Goal: Task Accomplishment & Management: Complete application form

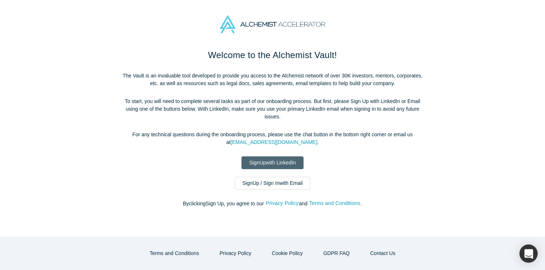
click at [276, 161] on link "Sign Up with LinkedIn" at bounding box center [272, 162] width 62 height 13
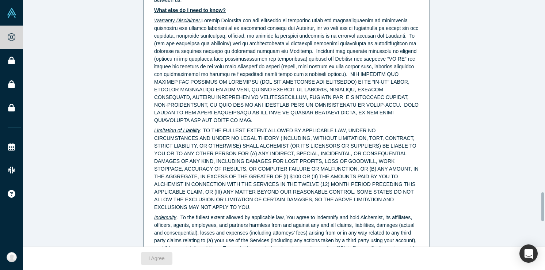
scroll to position [1866, 0]
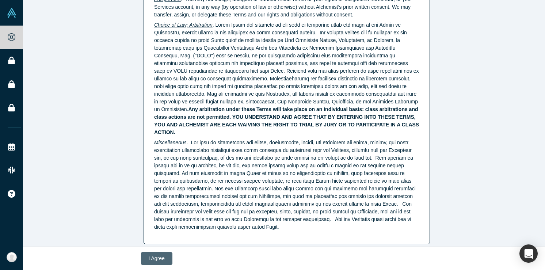
click at [158, 256] on button "I Agree" at bounding box center [156, 258] width 31 height 13
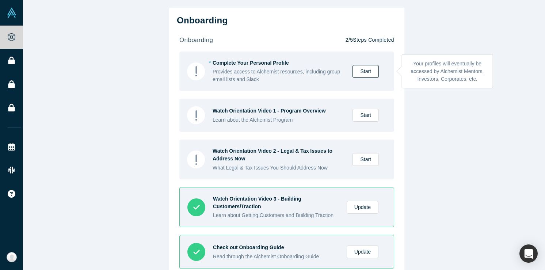
click at [358, 71] on link "Start" at bounding box center [365, 71] width 26 height 13
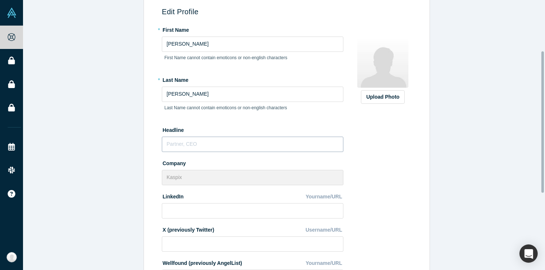
scroll to position [116, 0]
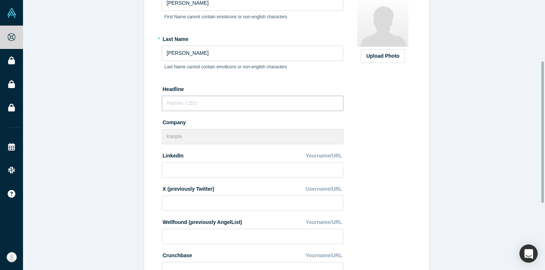
click at [225, 104] on input "text" at bounding box center [253, 103] width 182 height 15
click at [364, 110] on div "Upload Photo Zoom Save Remove Upload New" at bounding box center [382, 166] width 63 height 366
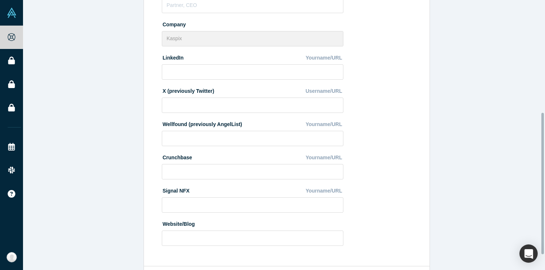
scroll to position [216, 0]
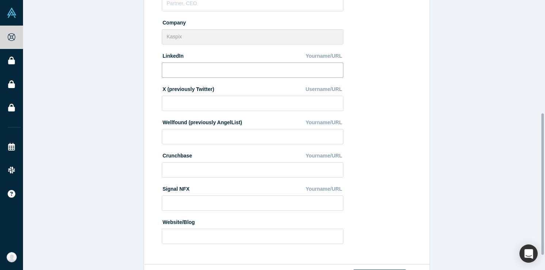
click at [316, 77] on input at bounding box center [253, 69] width 182 height 15
click at [390, 80] on div "Upload Photo Zoom Save Remove Upload New" at bounding box center [382, 66] width 63 height 366
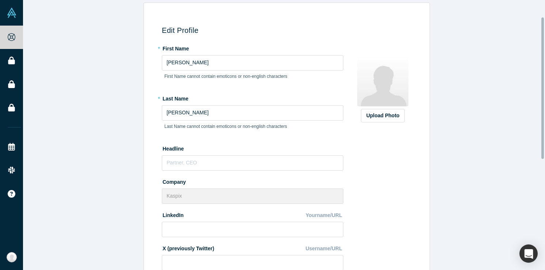
scroll to position [59, 0]
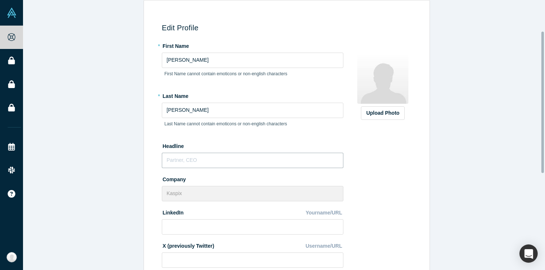
click at [223, 162] on input "text" at bounding box center [253, 160] width 182 height 15
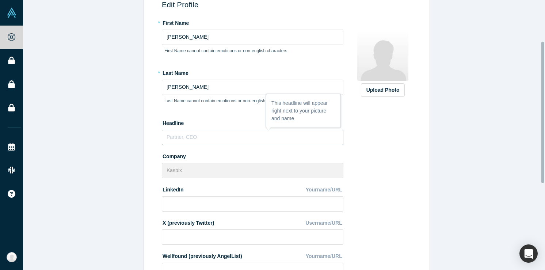
scroll to position [83, 0]
drag, startPoint x: 212, startPoint y: 135, endPoint x: 160, endPoint y: 137, distance: 52.3
click at [162, 137] on input "Research Scientist" at bounding box center [253, 136] width 182 height 15
type input "Research Scientist"
click at [218, 132] on input "Research Scientist" at bounding box center [253, 136] width 182 height 15
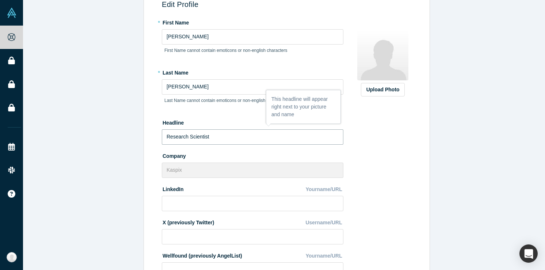
drag, startPoint x: 217, startPoint y: 138, endPoint x: 141, endPoint y: 133, distance: 76.9
click at [140, 133] on div "Edit Profile * First Name Jorge First Name cannot contain emoticons or non-engl…" at bounding box center [286, 187] width 527 height 421
paste input "research scientist"
click at [166, 137] on input "research scientist" at bounding box center [253, 136] width 182 height 15
click at [190, 136] on input "Research scientist" at bounding box center [253, 136] width 182 height 15
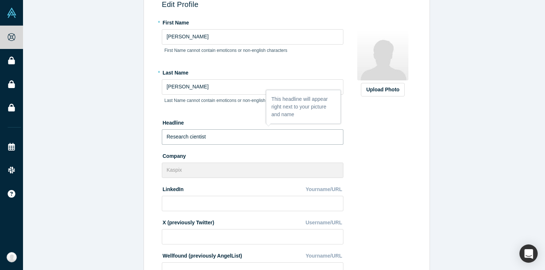
type input "Research Scientist"
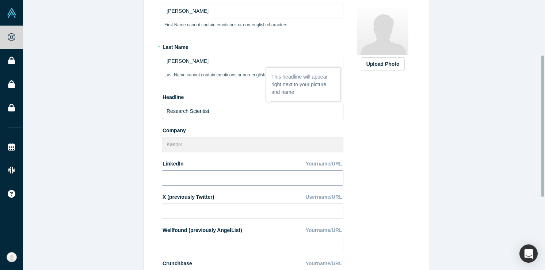
scroll to position [128, 0]
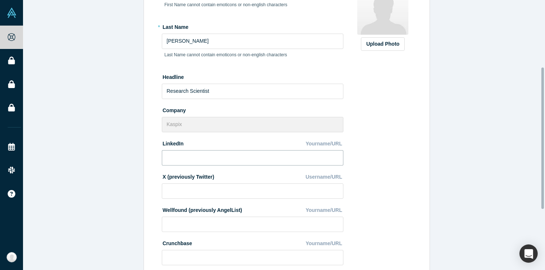
click at [245, 160] on input at bounding box center [253, 157] width 182 height 15
paste input "https://www.linkedin.com/in/jorge-tom%C3%A1s-g%C3%B3mez-mir-a4761292/"
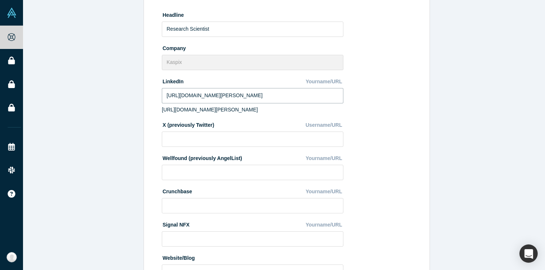
scroll to position [0, 0]
drag, startPoint x: 213, startPoint y: 97, endPoint x: 131, endPoint y: 96, distance: 81.8
click at [131, 96] on div "Edit Profile * First Name Jorge First Name cannot contain emoticons or non-engl…" at bounding box center [286, 85] width 527 height 432
type input "https://www.linkedin.com/in/jorge-tom%C3%A1s-g%C3%B3mez-mir-a4761292/"
click at [412, 96] on div "Edit Profile * First Name Jorge First Name cannot contain emoticons or non-engl…" at bounding box center [285, 87] width 278 height 416
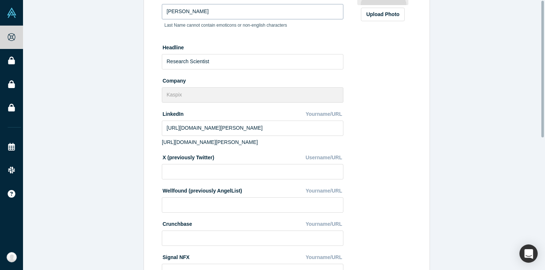
scroll to position [262, 0]
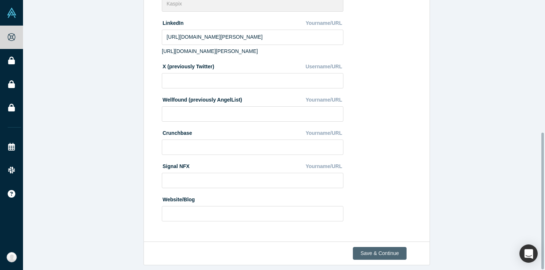
click at [377, 247] on button "Save & Continue" at bounding box center [380, 253] width 54 height 13
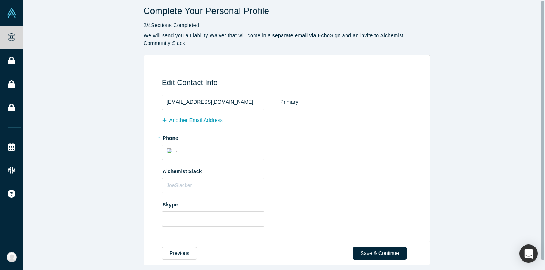
scroll to position [0, 0]
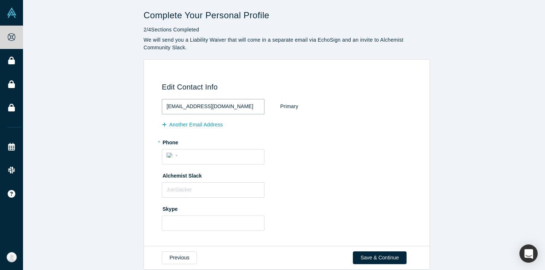
click at [215, 110] on input "jgomez@kaspix.io" at bounding box center [213, 106] width 103 height 15
click at [230, 161] on div "International Afghanistan Åland Islands Albania Algeria American Samoa Andorra …" at bounding box center [213, 156] width 103 height 15
click at [175, 156] on div "International Afghanistan Åland Islands Albania Algeria American Samoa Andorra …" at bounding box center [173, 155] width 13 height 11
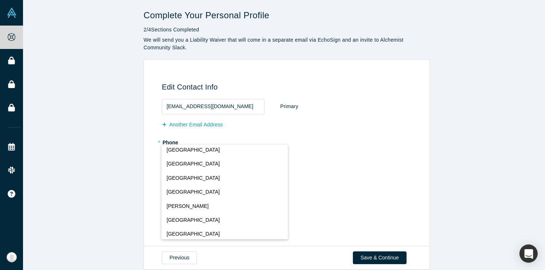
scroll to position [582, 0]
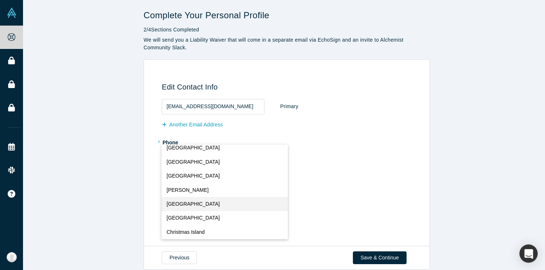
click at [196, 203] on button "Chile" at bounding box center [224, 204] width 127 height 14
select select "CL"
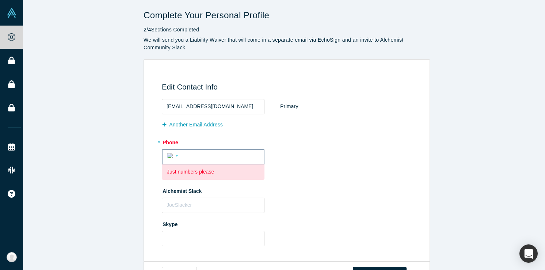
click at [167, 159] on div "International Afghanistan Åland Islands Albania Algeria American Samoa Andorra …" at bounding box center [173, 155] width 13 height 11
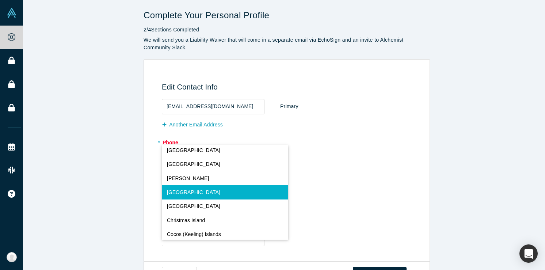
click at [178, 195] on button "Chile" at bounding box center [225, 192] width 127 height 14
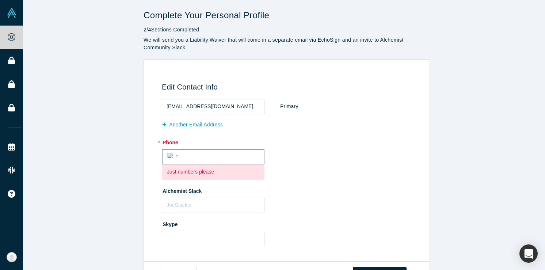
click at [186, 160] on input "tel" at bounding box center [219, 155] width 79 height 11
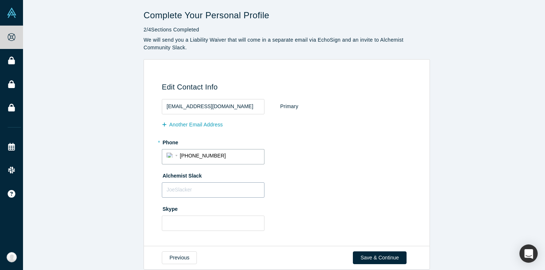
type input "+56 9 4282 9804"
click at [215, 186] on input "text" at bounding box center [213, 189] width 103 height 15
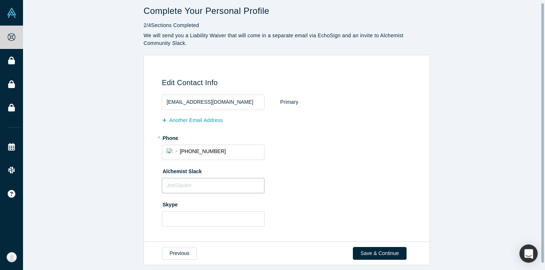
scroll to position [10, 0]
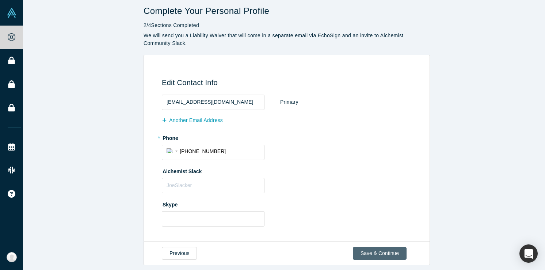
click at [374, 247] on button "Save & Continue" at bounding box center [380, 253] width 54 height 13
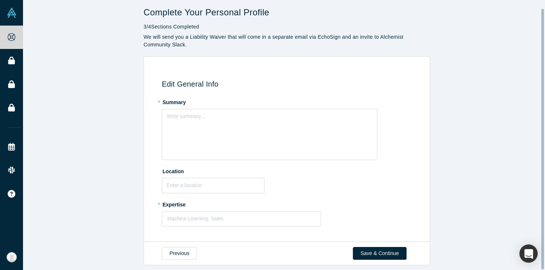
scroll to position [0, 0]
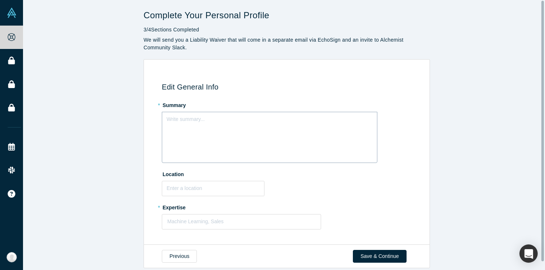
click at [225, 143] on div "Write summary..." at bounding box center [269, 137] width 215 height 51
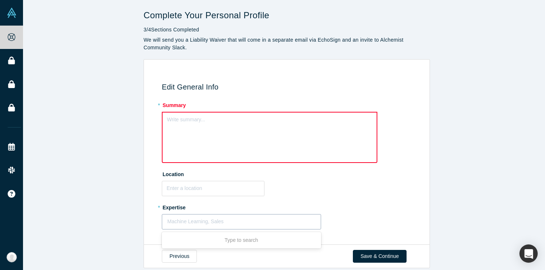
click at [224, 218] on div at bounding box center [241, 221] width 148 height 9
type input "Semiconductor Devices"
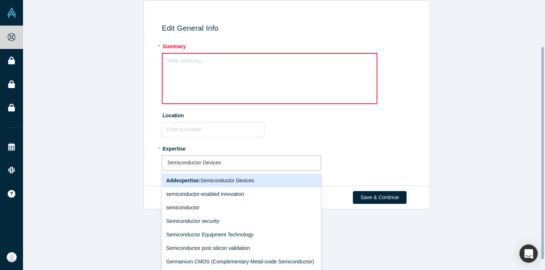
scroll to position [1, 0]
click at [274, 179] on div "Add expertise : Semiconductor Devices" at bounding box center [241, 180] width 159 height 14
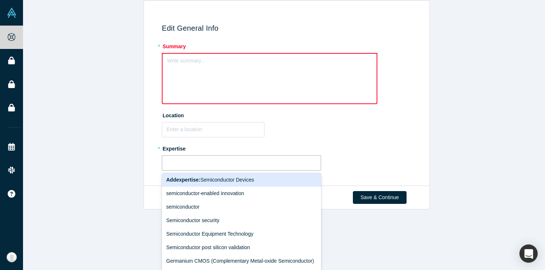
scroll to position [8, 0]
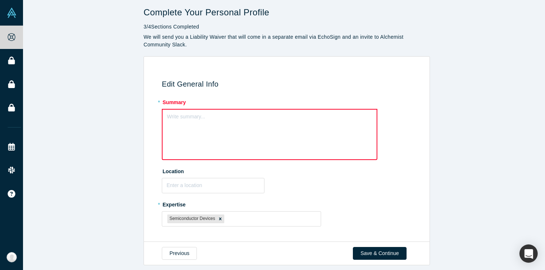
click at [231, 133] on div "Write summary..." at bounding box center [269, 134] width 215 height 51
click at [245, 214] on div at bounding box center [271, 218] width 90 height 9
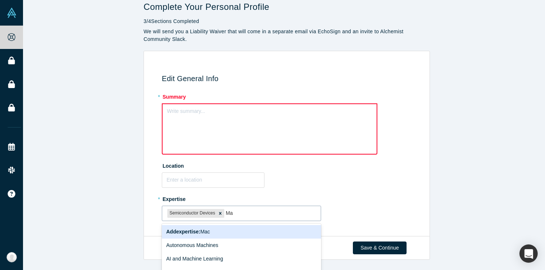
type input "M"
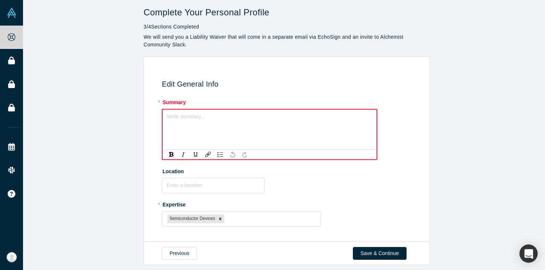
click at [208, 112] on div "rdw-editor" at bounding box center [269, 116] width 205 height 8
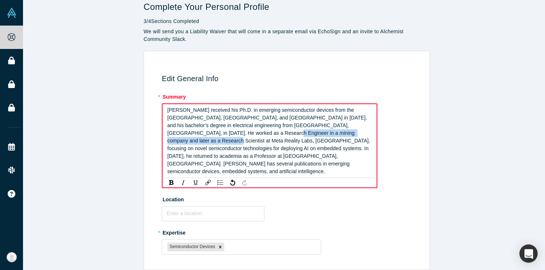
drag, startPoint x: 339, startPoint y: 134, endPoint x: 211, endPoint y: 134, distance: 127.1
click at [211, 134] on span "Jorge Gómez Mir received his Ph.D. in emerging semiconductor devices from the U…" at bounding box center [269, 140] width 204 height 67
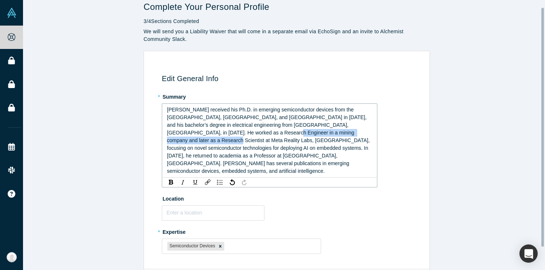
scroll to position [8, 0]
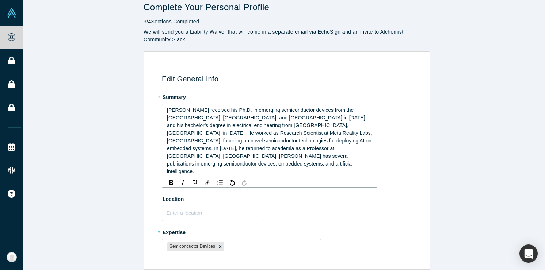
click at [328, 154] on span "Jorge Gómez Mir received his Ph.D. in emerging semiconductor devices from the U…" at bounding box center [270, 140] width 207 height 67
click at [290, 154] on span "Jorge Gómez Mir received his Ph.D. in emerging semiconductor devices from the U…" at bounding box center [270, 140] width 207 height 67
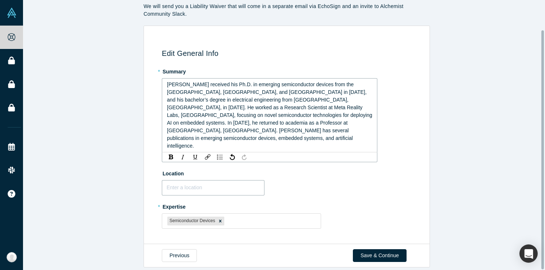
click at [217, 180] on input "text" at bounding box center [213, 187] width 103 height 15
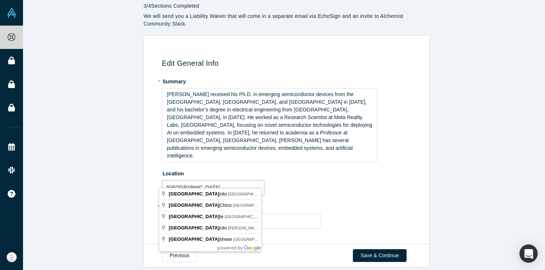
type input "Chile"
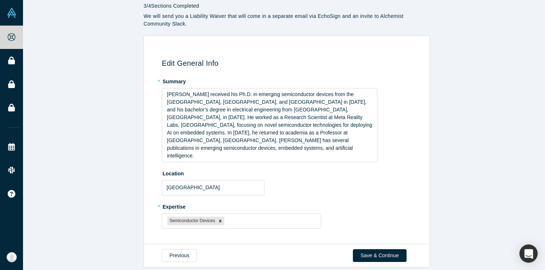
click at [334, 177] on div "Location Chile" at bounding box center [288, 181] width 252 height 28
click at [200, 171] on div "Location" at bounding box center [288, 181] width 252 height 28
click at [198, 180] on input "text" at bounding box center [213, 187] width 103 height 15
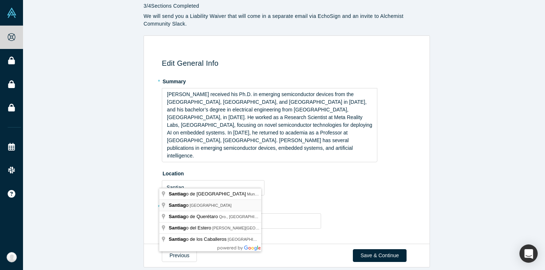
type input "Santiago, Chile"
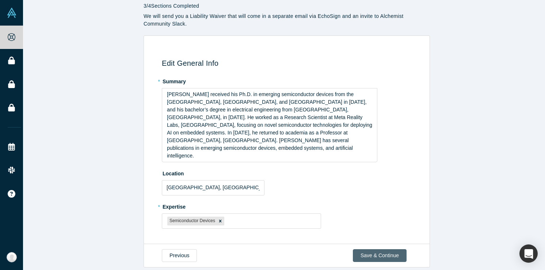
click at [376, 249] on button "Save & Continue" at bounding box center [380, 255] width 54 height 13
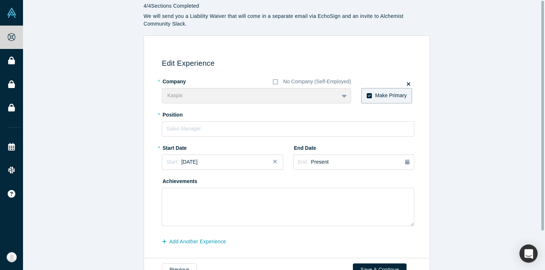
scroll to position [0, 0]
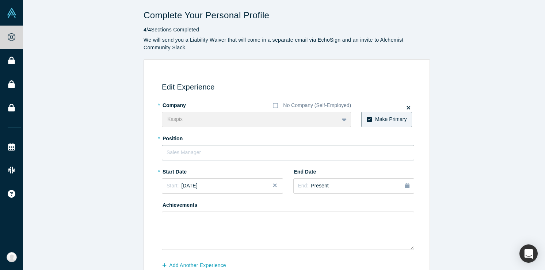
click at [242, 153] on input "text" at bounding box center [288, 152] width 252 height 15
drag, startPoint x: 209, startPoint y: 152, endPoint x: 149, endPoint y: 150, distance: 60.7
click at [149, 150] on div "Edit Experience * Company No Company (Self-Employed) Kaspix To pick up a dragga…" at bounding box center [285, 173] width 278 height 207
paste input "research scientist"
click at [168, 153] on input "research scientist" at bounding box center [288, 152] width 252 height 15
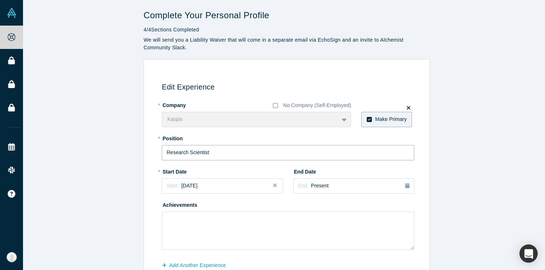
type input "Research Scientist"
click at [272, 187] on button "Close" at bounding box center [277, 185] width 11 height 15
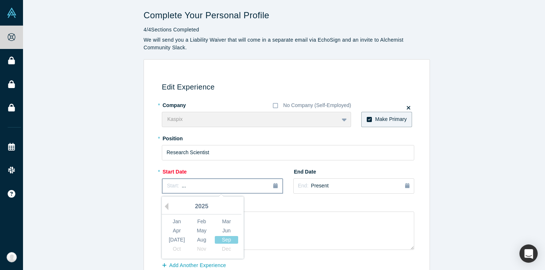
click at [273, 187] on icon "button" at bounding box center [275, 185] width 4 height 5
click at [195, 241] on div "Aug" at bounding box center [201, 240] width 23 height 8
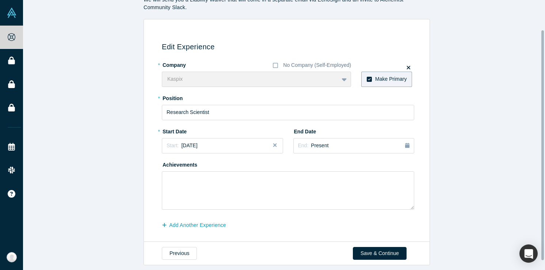
scroll to position [46, 0]
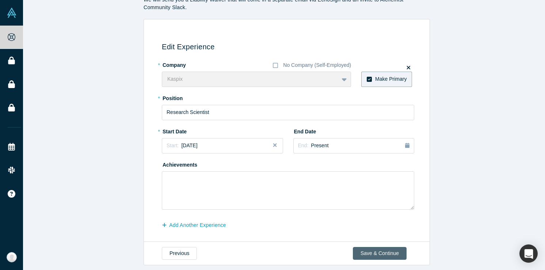
click at [373, 248] on button "Save & Continue" at bounding box center [380, 253] width 54 height 13
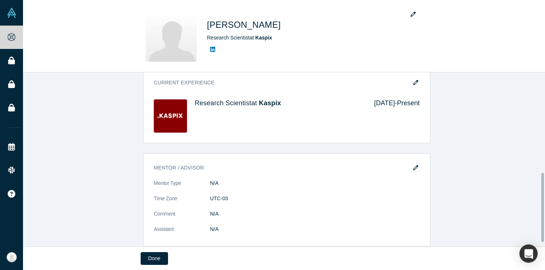
scroll to position [263, 0]
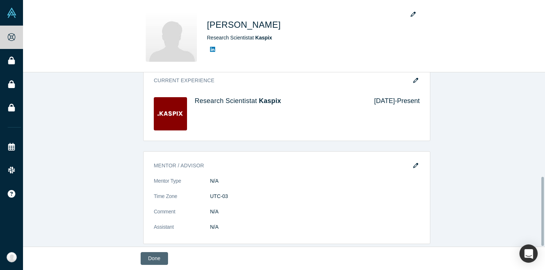
click at [153, 262] on button "Done" at bounding box center [154, 258] width 27 height 13
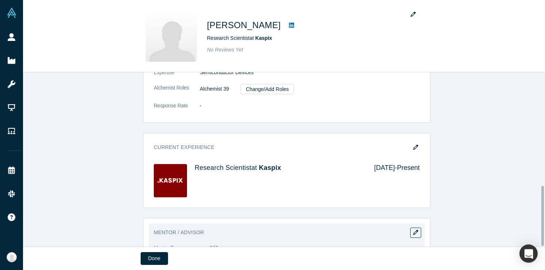
scroll to position [330, 0]
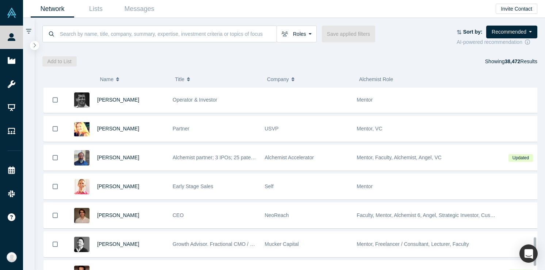
scroll to position [984, 0]
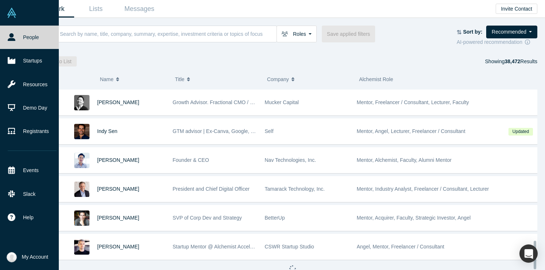
click at [12, 14] on img at bounding box center [12, 13] width 10 height 10
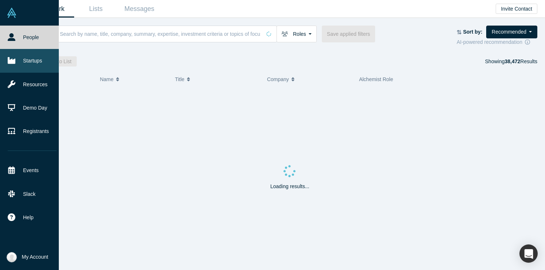
click at [23, 66] on link "Startups" at bounding box center [32, 60] width 64 height 23
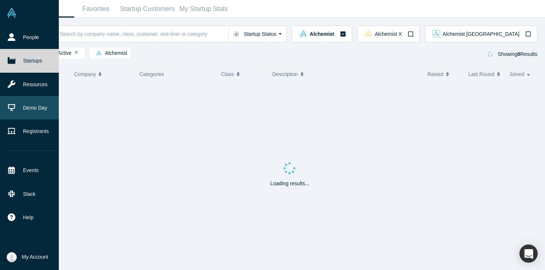
click at [35, 107] on link "Demo Day" at bounding box center [32, 107] width 64 height 23
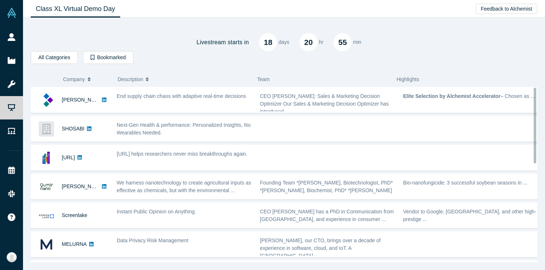
scroll to position [200, 0]
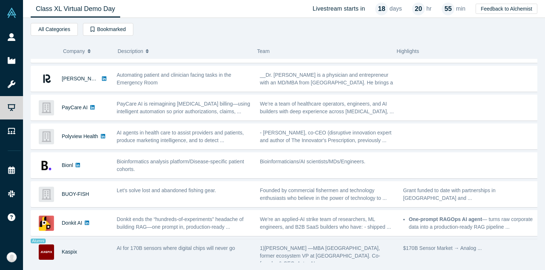
click at [161, 245] on span "AI for 170B sensors where digital chips will never go" at bounding box center [176, 248] width 118 height 6
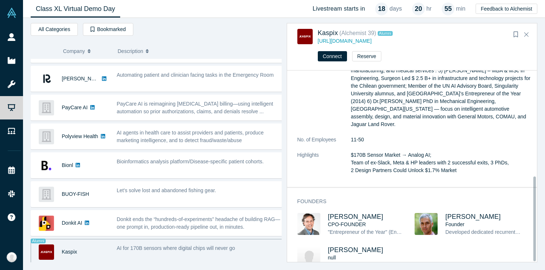
scroll to position [238, 0]
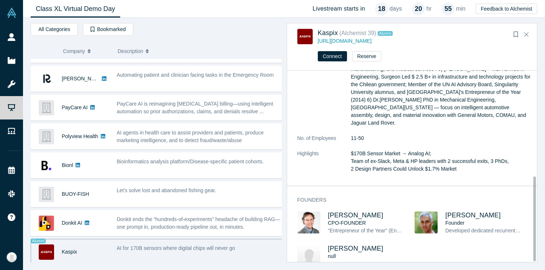
click at [370, 219] on div "CPO-FOUNDER" at bounding box center [365, 223] width 75 height 8
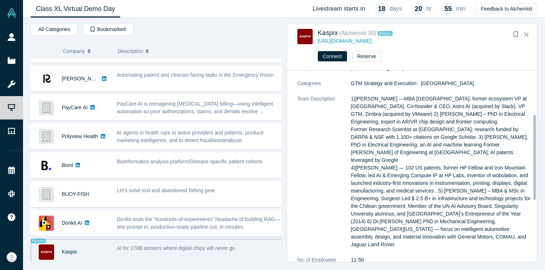
scroll to position [99, 0]
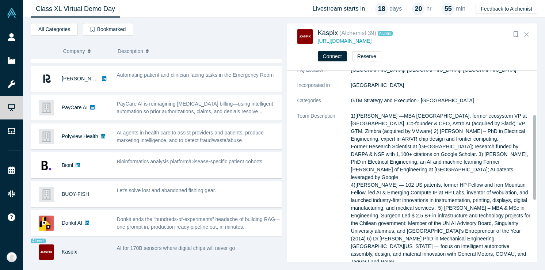
click at [526, 36] on icon "Close" at bounding box center [526, 34] width 4 height 7
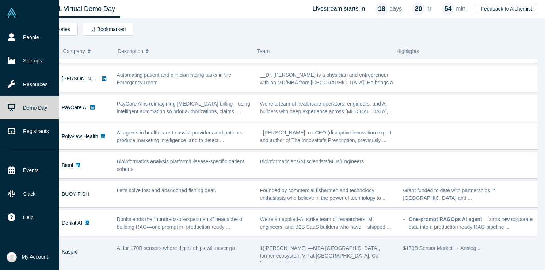
drag, startPoint x: 34, startPoint y: 264, endPoint x: 35, endPoint y: 261, distance: 3.8
click at [34, 264] on li "My Account My Profile My Company Log Out" at bounding box center [29, 257] width 59 height 26
click at [35, 260] on span "My Account" at bounding box center [35, 257] width 26 height 8
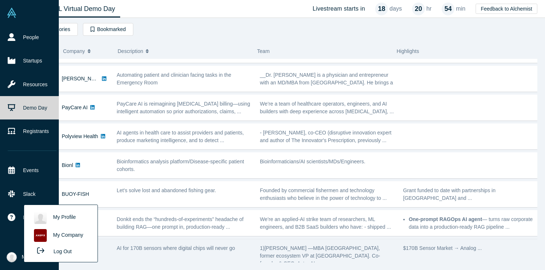
click at [67, 236] on link "My Company" at bounding box center [60, 235] width 61 height 18
